Goal: Transaction & Acquisition: Download file/media

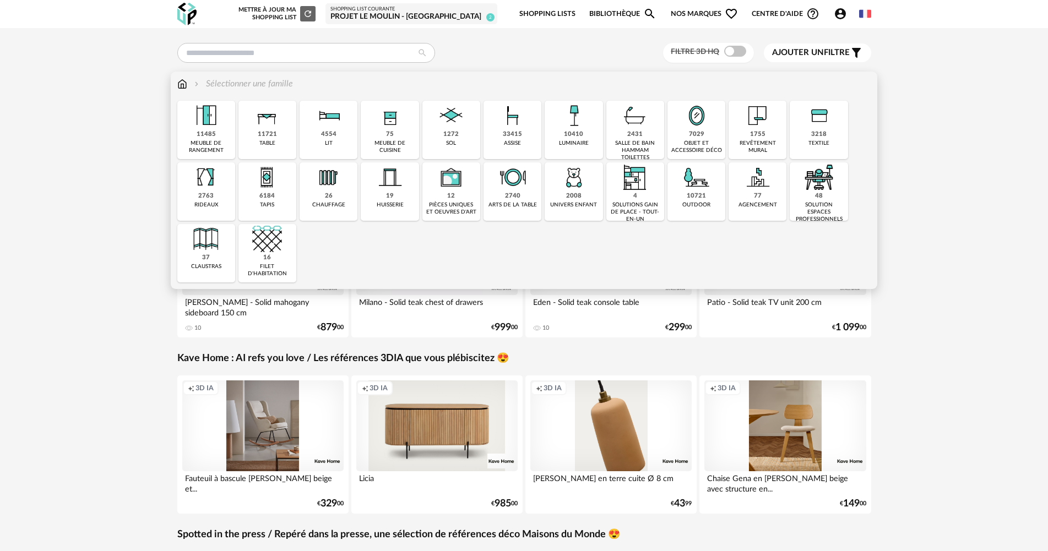
click at [391, 135] on div "75" at bounding box center [390, 135] width 8 height 8
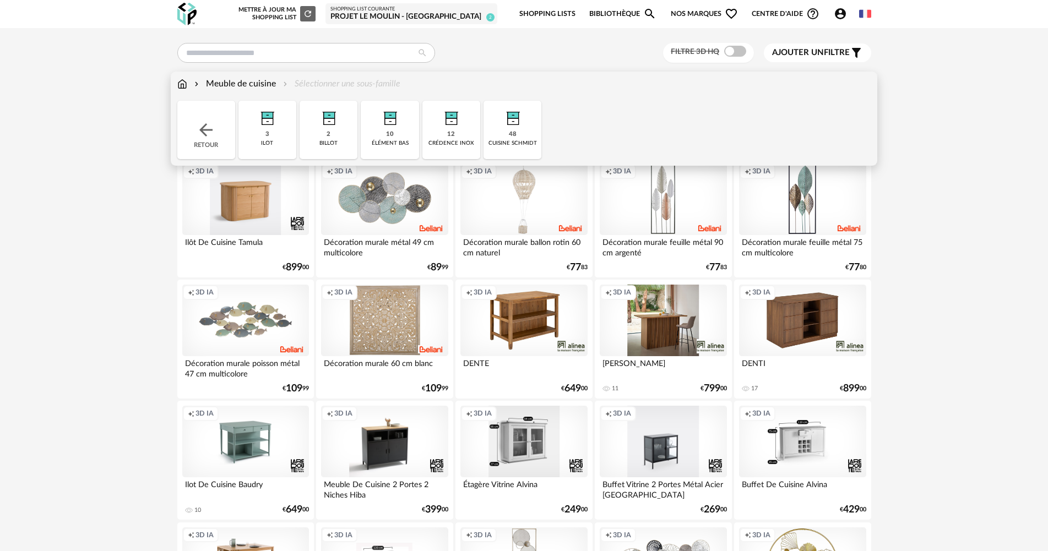
click at [513, 139] on div "48" at bounding box center [513, 135] width 8 height 8
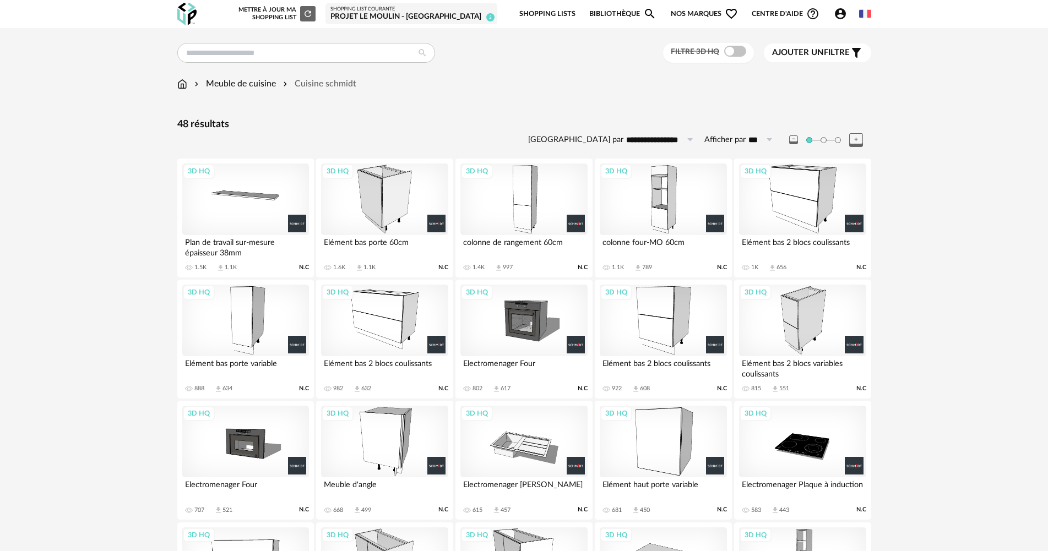
click at [522, 214] on div "3D HQ" at bounding box center [523, 200] width 127 height 72
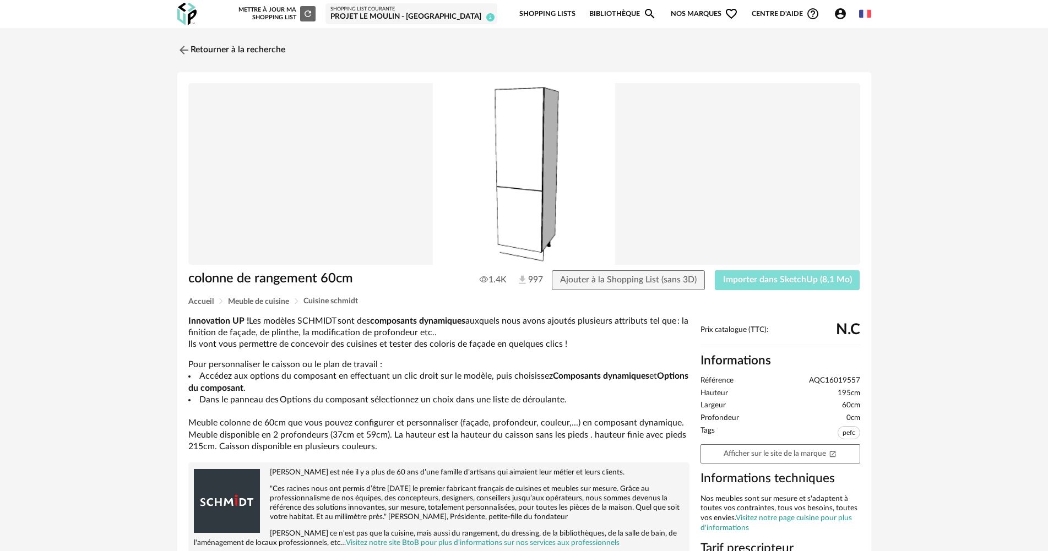
click at [728, 286] on button "Importer dans SketchUp (8,1 Mo)" at bounding box center [787, 280] width 145 height 20
click at [240, 45] on link "Retourner à la recherche" at bounding box center [229, 50] width 108 height 24
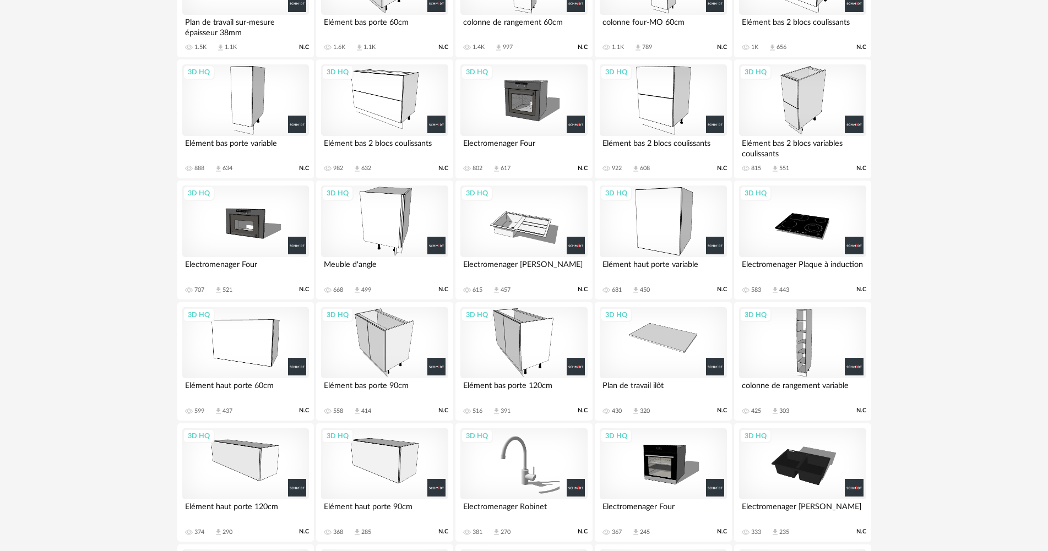
scroll to position [90, 0]
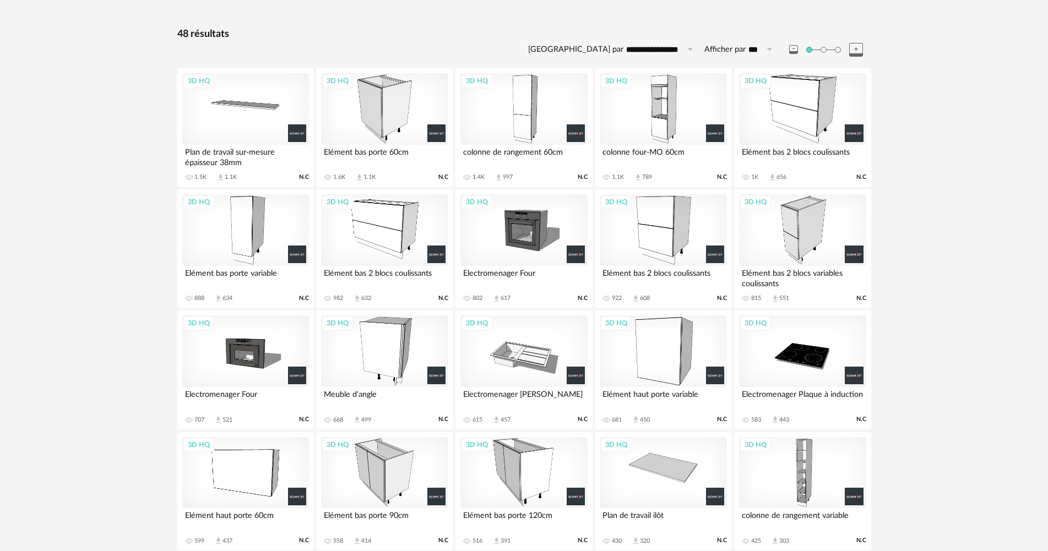
click at [677, 133] on div "3D HQ" at bounding box center [663, 109] width 127 height 72
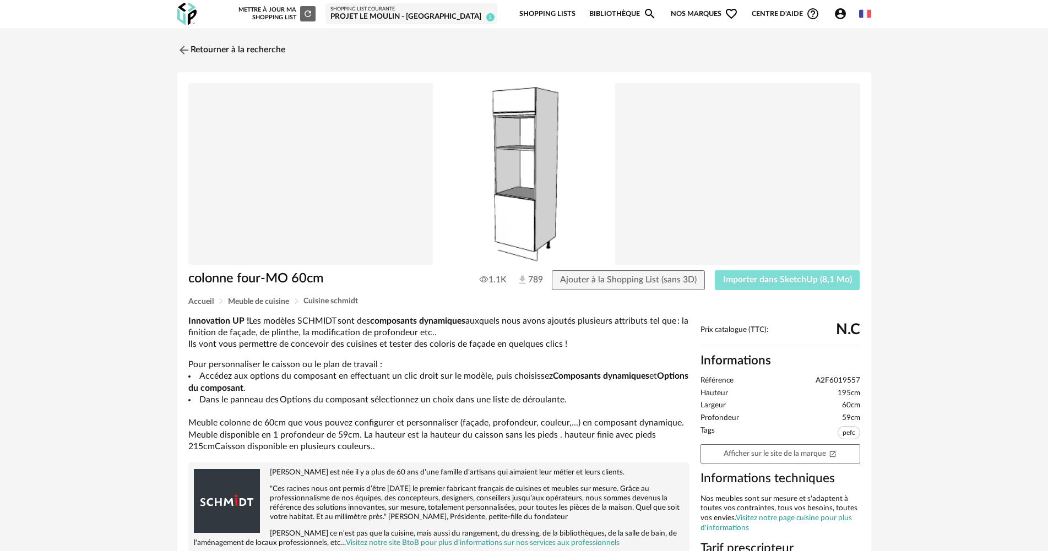
click at [740, 278] on span "Importer dans SketchUp (8,1 Mo)" at bounding box center [787, 279] width 129 height 9
click at [240, 49] on link "Retourner à la recherche" at bounding box center [229, 50] width 108 height 24
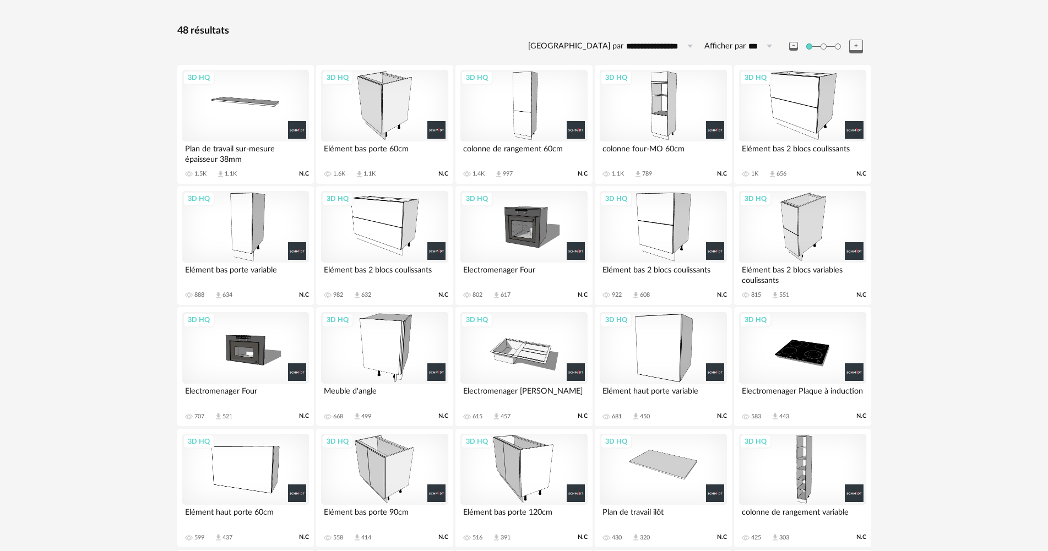
scroll to position [145, 0]
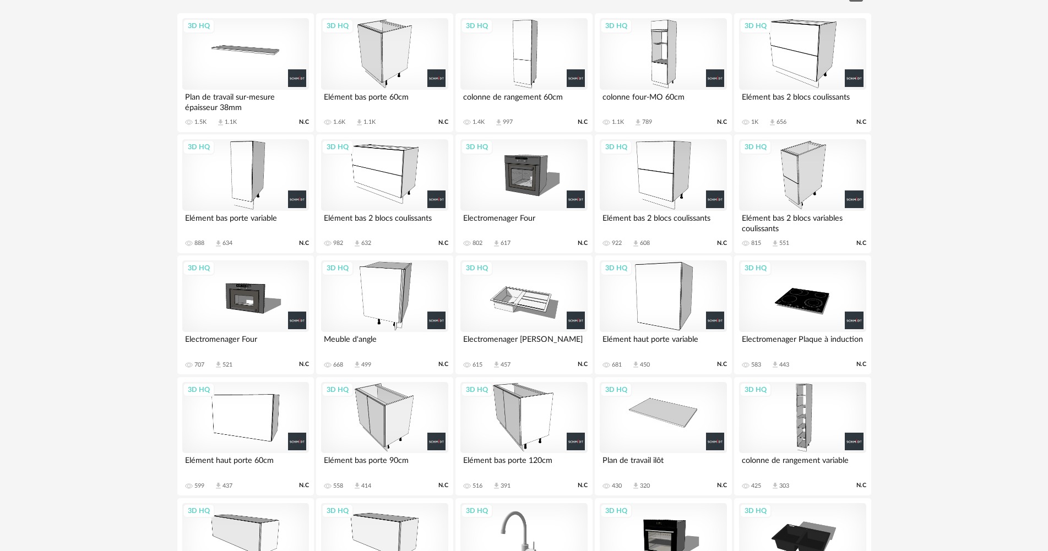
click at [663, 306] on div "3D HQ" at bounding box center [663, 296] width 127 height 72
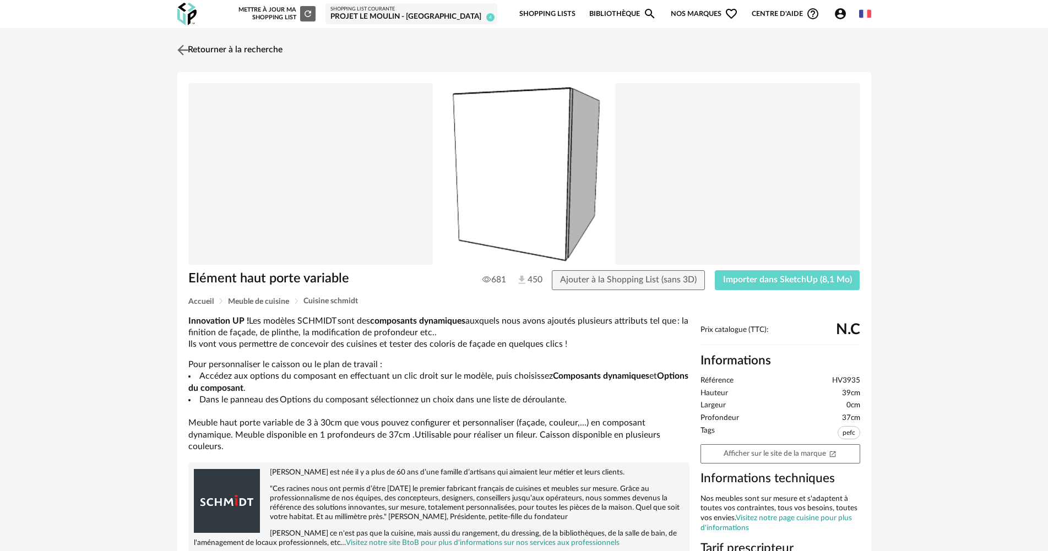
click at [227, 46] on link "Retourner à la recherche" at bounding box center [229, 50] width 108 height 24
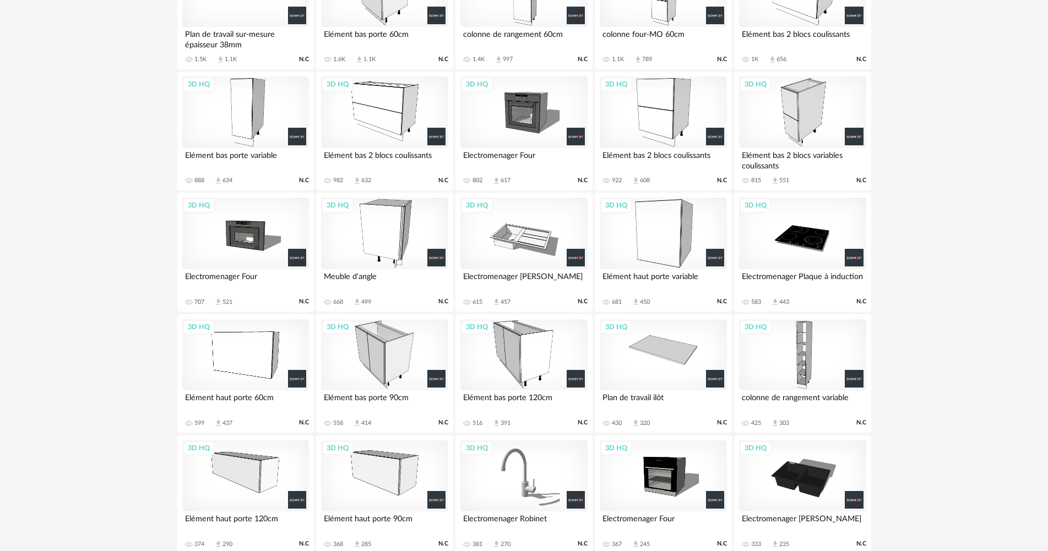
scroll to position [200, 0]
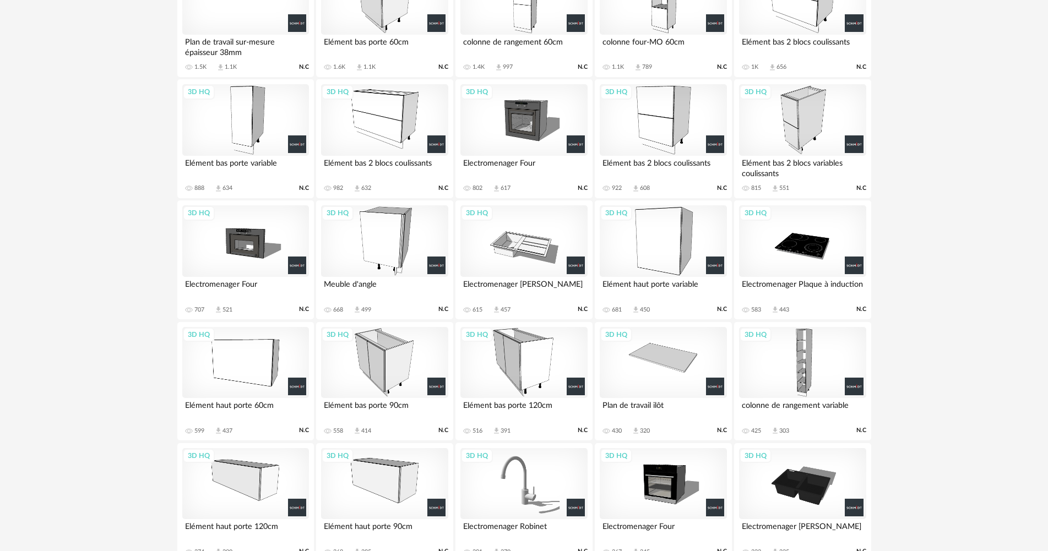
click at [665, 105] on div "3D HQ" at bounding box center [663, 120] width 127 height 72
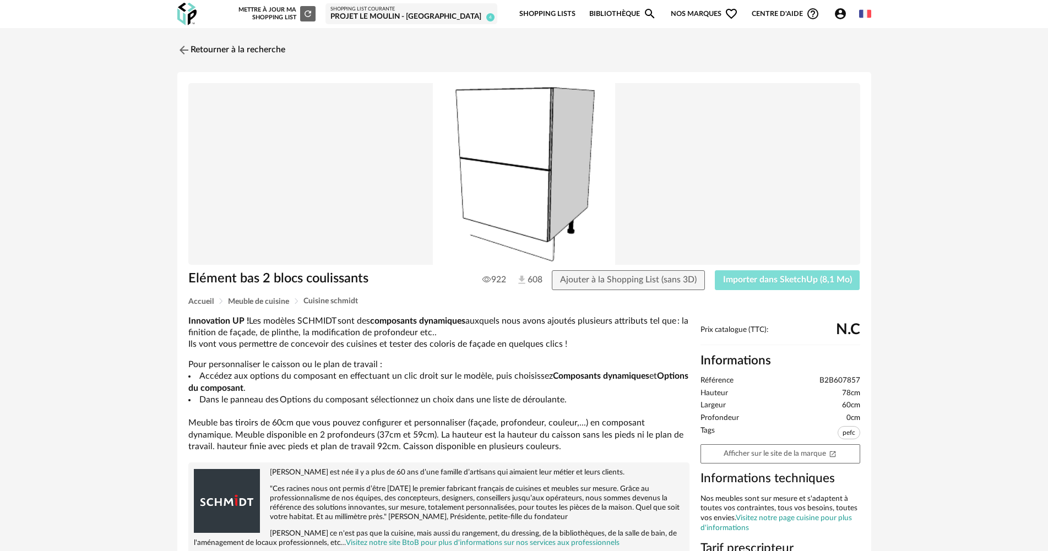
click at [731, 275] on span "Importer dans SketchUp (8,1 Mo)" at bounding box center [787, 279] width 129 height 9
click at [722, 287] on button "Importer dans SketchUp (8,1 Mo)" at bounding box center [787, 280] width 145 height 20
click at [740, 286] on button "Importer dans SketchUp (8,1 Mo)" at bounding box center [787, 280] width 145 height 20
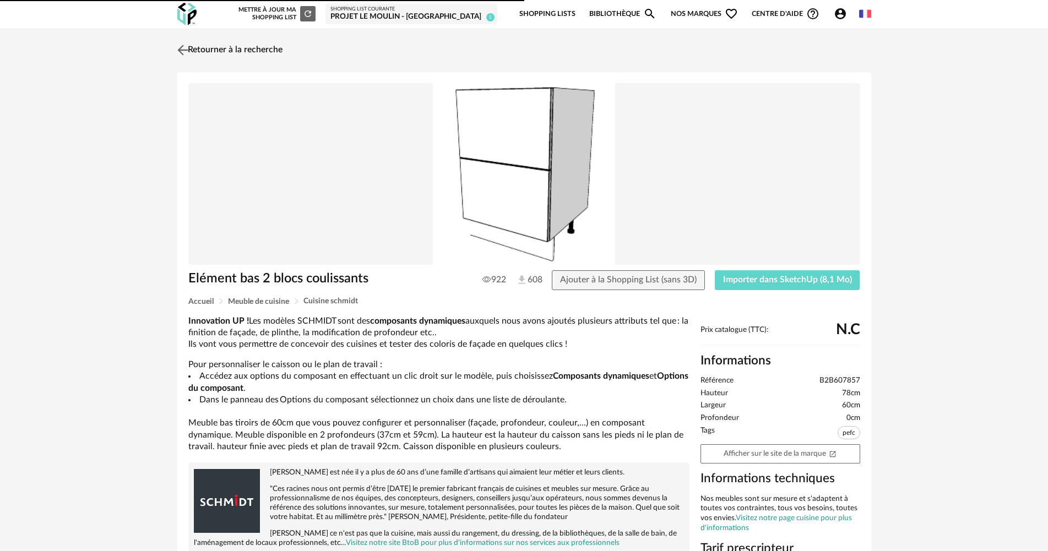
click at [215, 45] on link "Retourner à la recherche" at bounding box center [229, 50] width 108 height 24
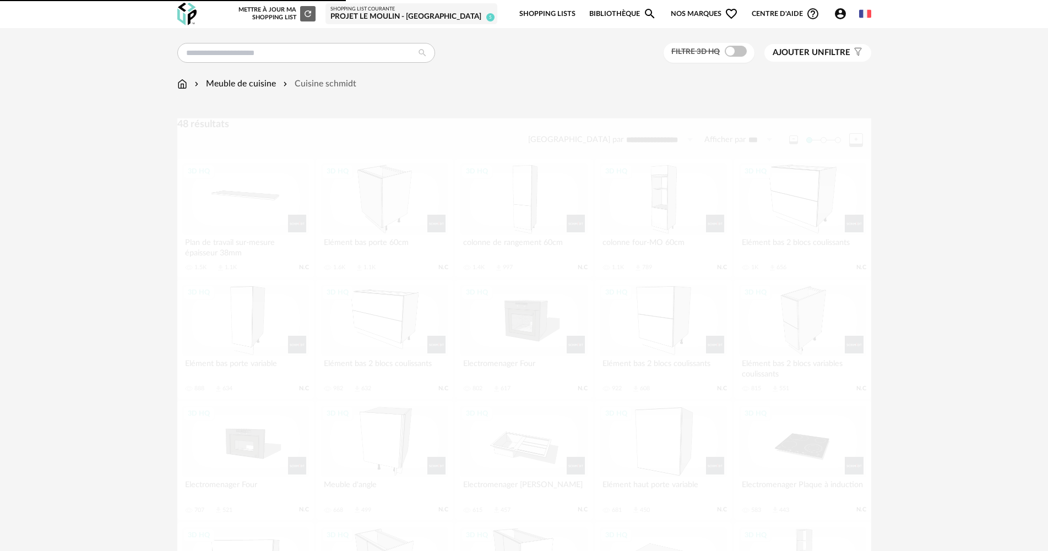
scroll to position [200, 0]
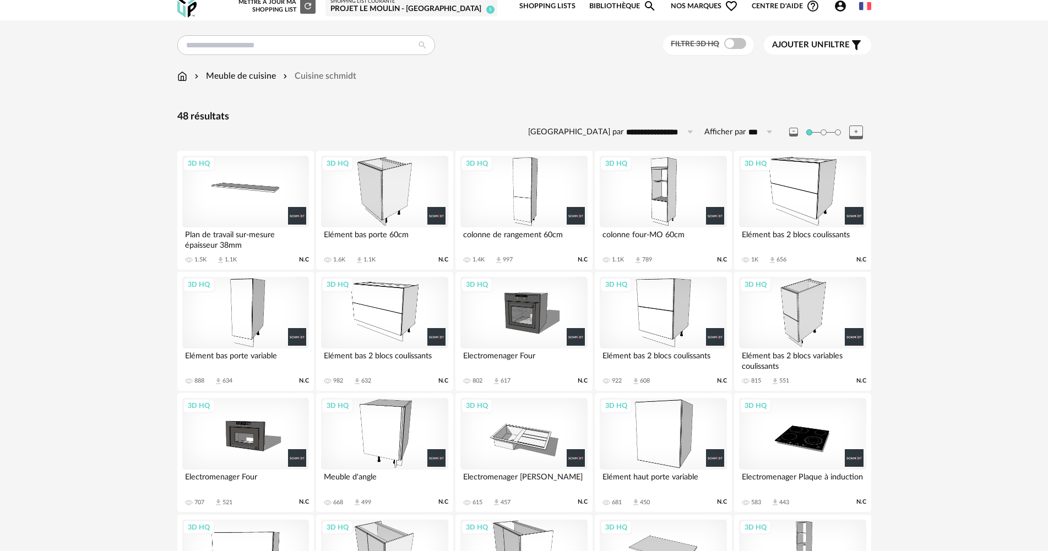
scroll to position [165, 0]
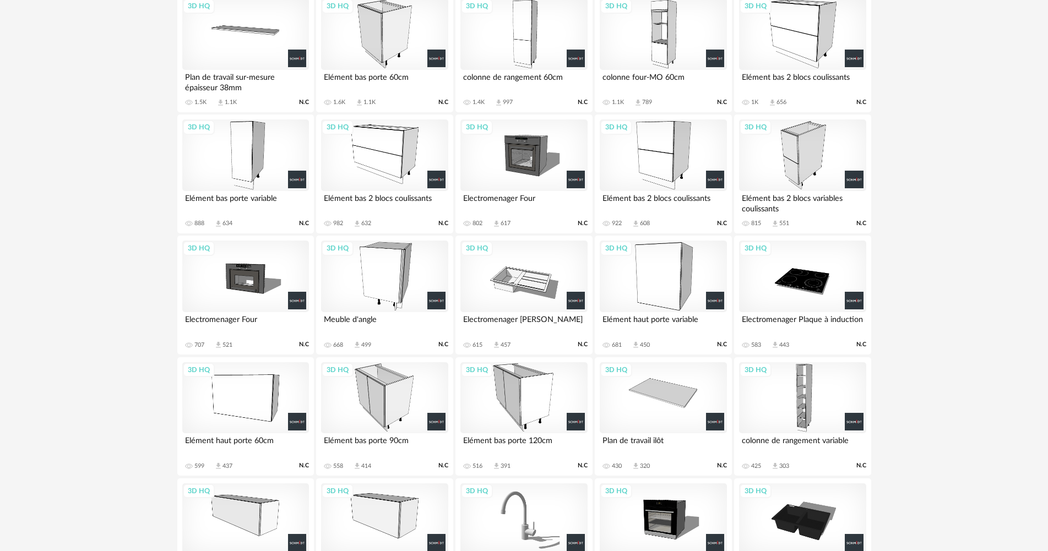
click at [405, 409] on div "3D HQ" at bounding box center [384, 398] width 127 height 72
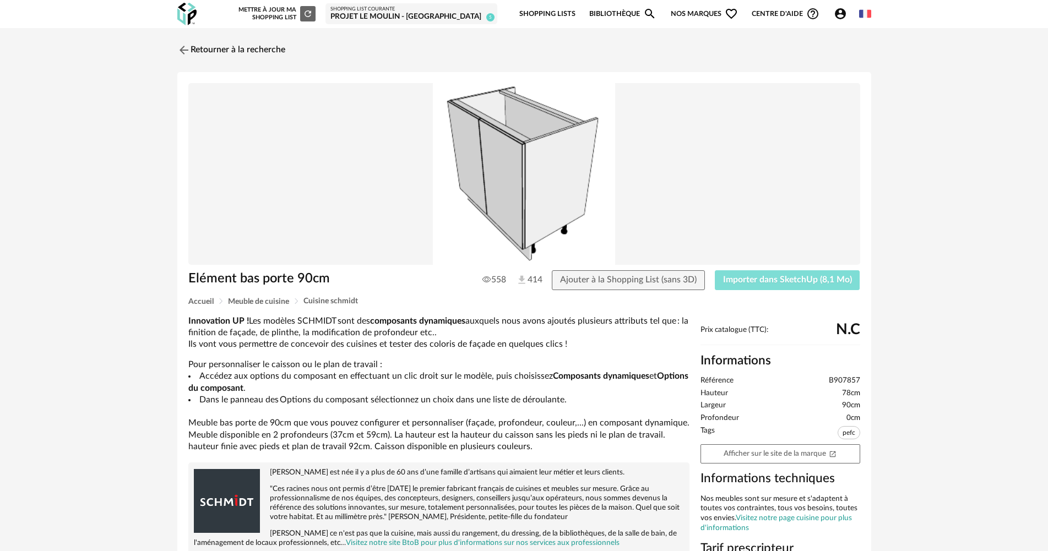
click at [801, 277] on span "Importer dans SketchUp (8,1 Mo)" at bounding box center [787, 279] width 129 height 9
click at [264, 47] on link "Retourner à la recherche" at bounding box center [229, 50] width 108 height 24
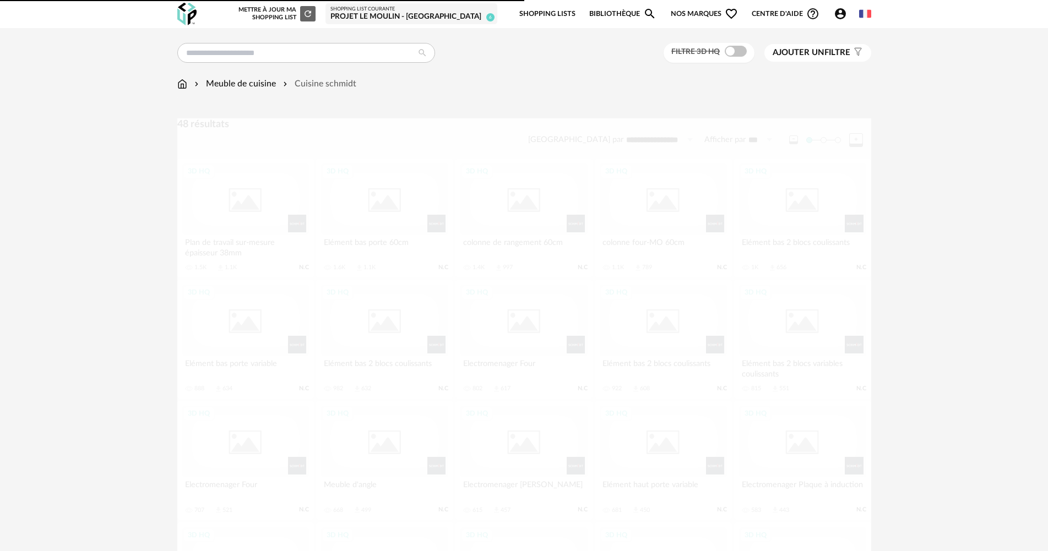
scroll to position [165, 0]
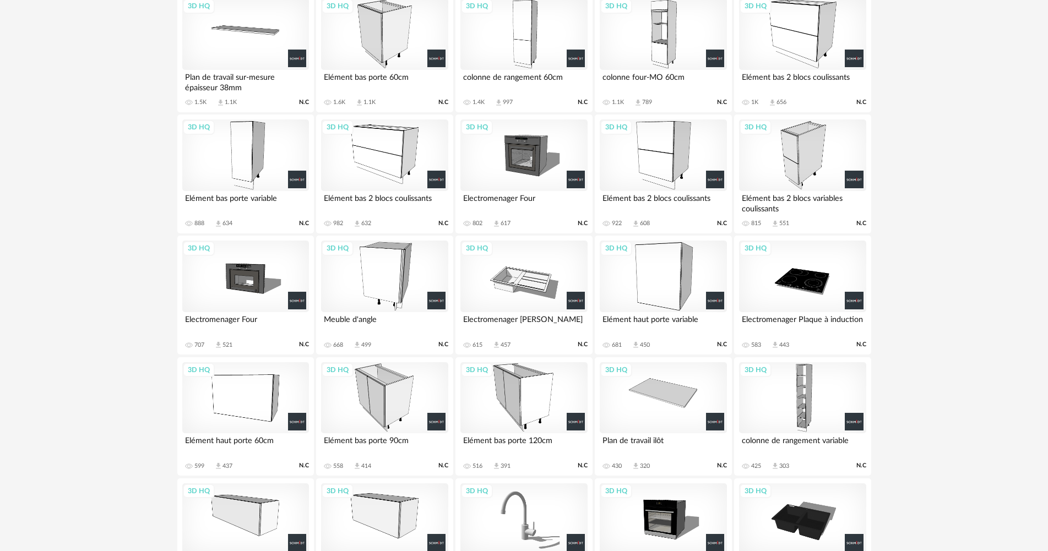
click at [386, 44] on div "3D HQ" at bounding box center [384, 34] width 127 height 72
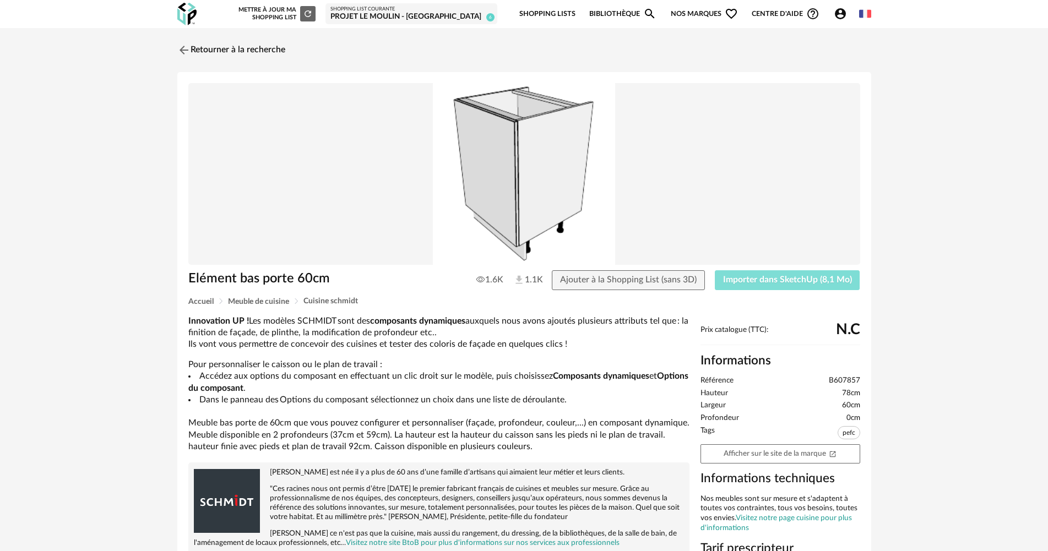
click at [735, 273] on button "Importer dans SketchUp (8,1 Mo)" at bounding box center [787, 280] width 145 height 20
click at [263, 56] on link "Retourner à la recherche" at bounding box center [229, 50] width 108 height 24
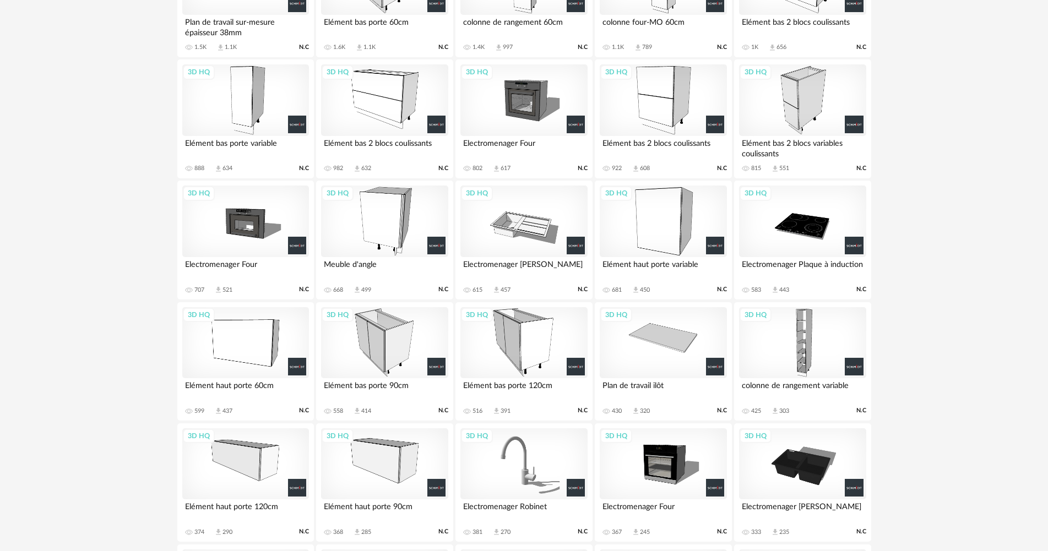
scroll to position [496, 0]
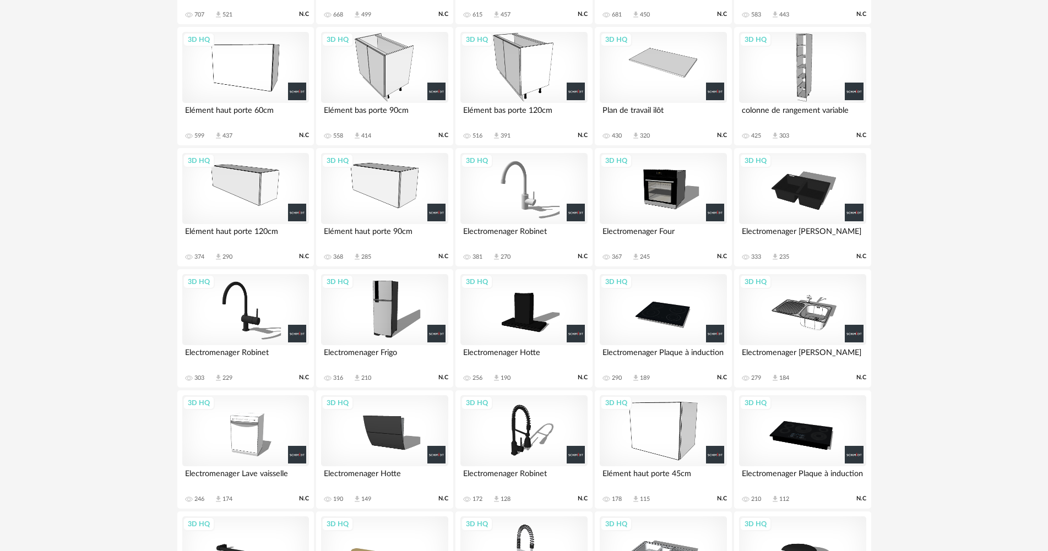
click at [246, 50] on div "3D HQ" at bounding box center [245, 68] width 127 height 72
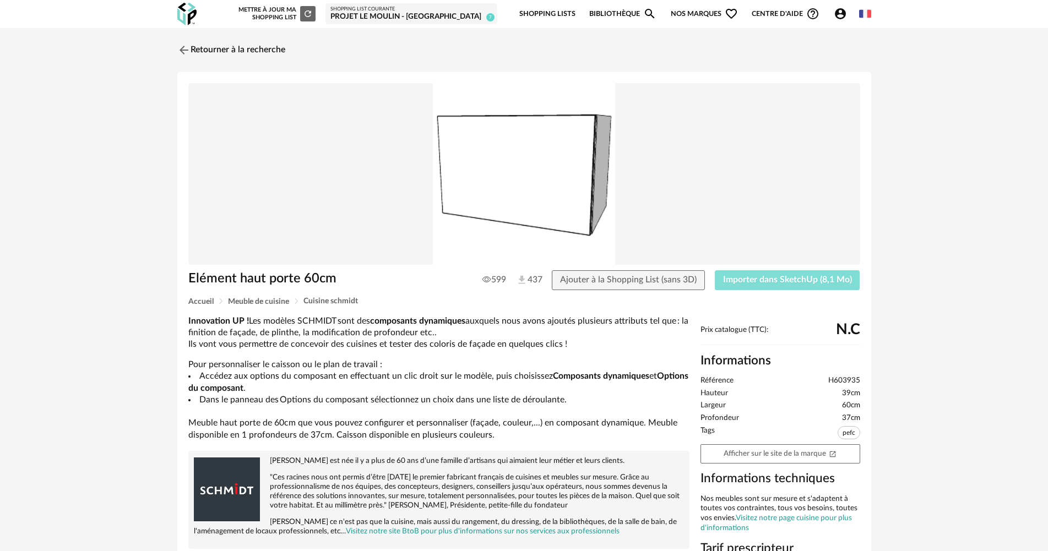
click at [733, 285] on button "Importer dans SketchUp (8,1 Mo)" at bounding box center [787, 280] width 145 height 20
click at [287, 47] on div "Retourner à la recherche" at bounding box center [524, 50] width 694 height 24
